Goal: Task Accomplishment & Management: Complete application form

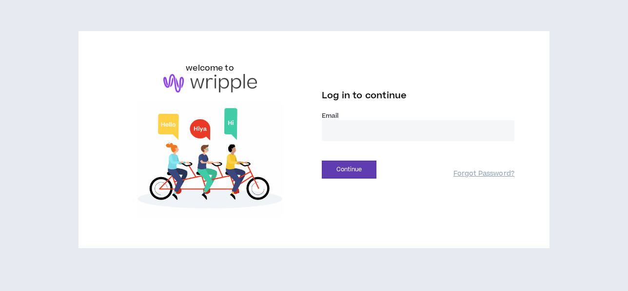
click at [343, 133] on input "email" at bounding box center [418, 130] width 192 height 21
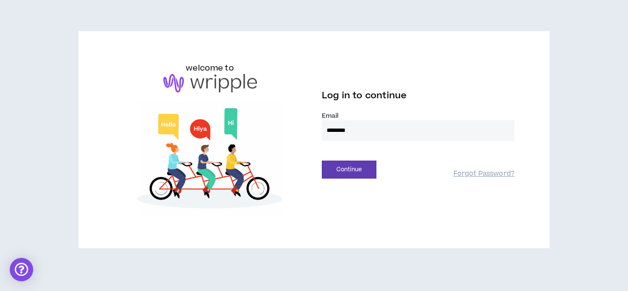
type input "**********"
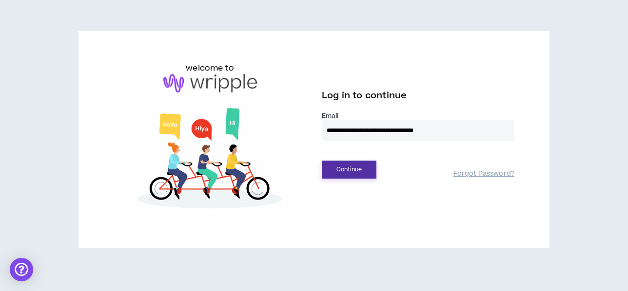
click at [348, 170] on button "Continue" at bounding box center [349, 170] width 55 height 18
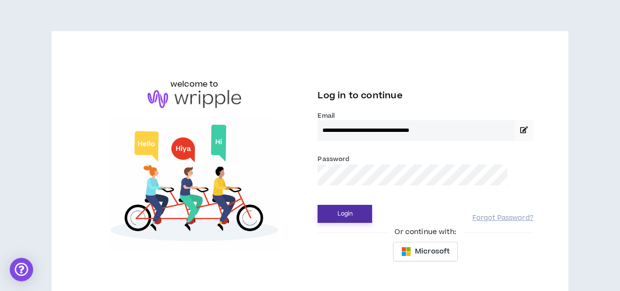
click at [318, 205] on button "Login" at bounding box center [345, 214] width 55 height 18
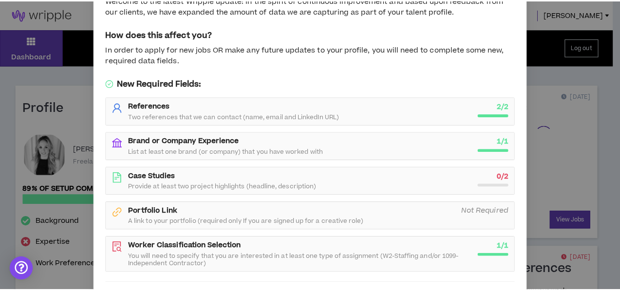
scroll to position [101, 0]
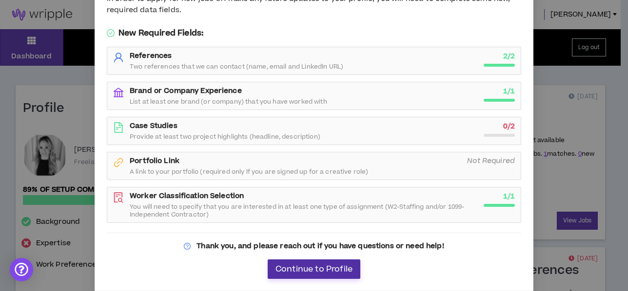
click at [325, 274] on span "Continue to Profile" at bounding box center [313, 269] width 77 height 9
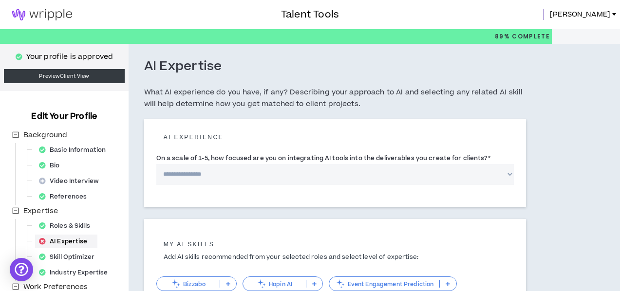
click at [58, 13] on img at bounding box center [42, 15] width 84 height 12
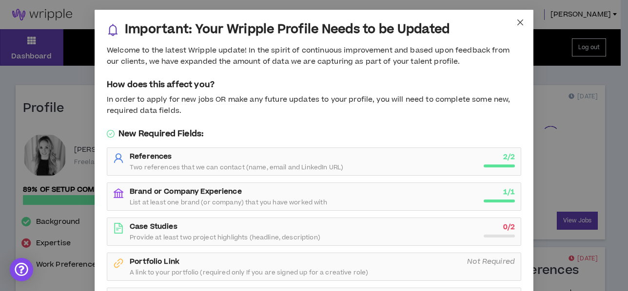
click at [514, 15] on span "Close" at bounding box center [520, 23] width 26 height 26
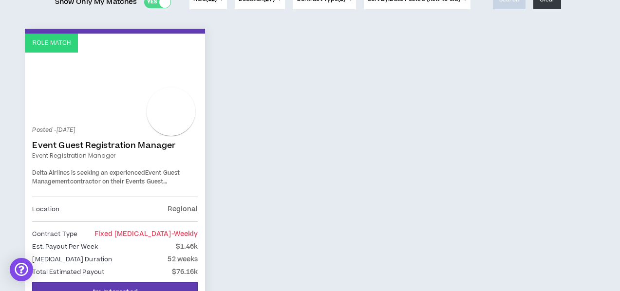
scroll to position [195, 0]
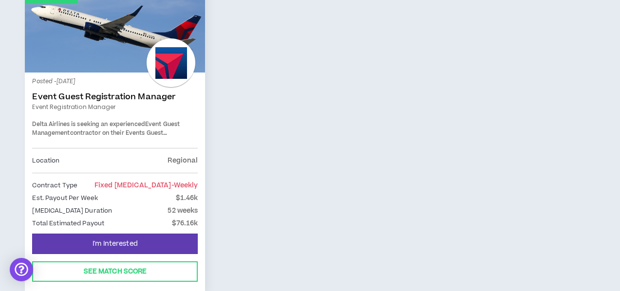
click at [120, 129] on span "contractor on their Events Guest Management team. This a 40hrs/week position wi…" at bounding box center [108, 141] width 152 height 25
click at [108, 97] on link "Event Guest Registration Manager" at bounding box center [115, 97] width 166 height 10
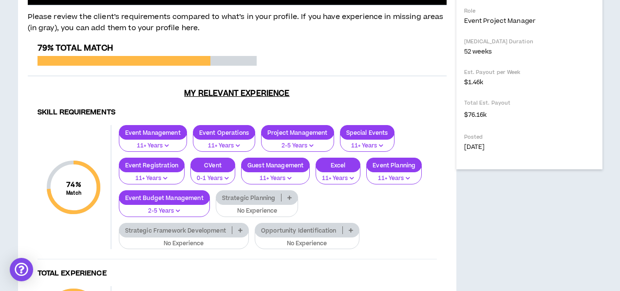
scroll to position [244, 0]
